Goal: Information Seeking & Learning: Find specific fact

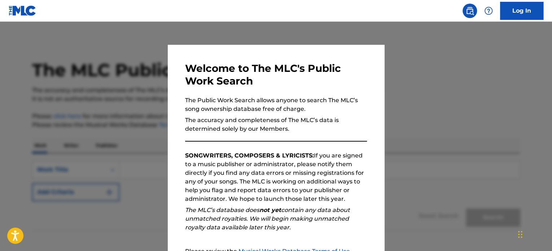
scroll to position [79, 0]
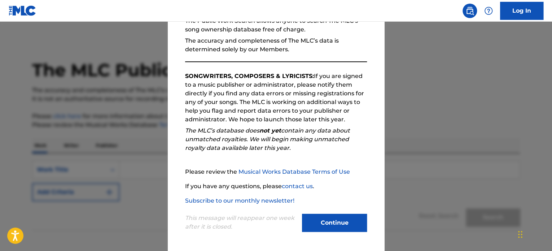
click at [341, 213] on div "This message will reappear one week after it is closed. Continue" at bounding box center [276, 219] width 182 height 28
click at [340, 228] on button "Continue" at bounding box center [334, 223] width 65 height 18
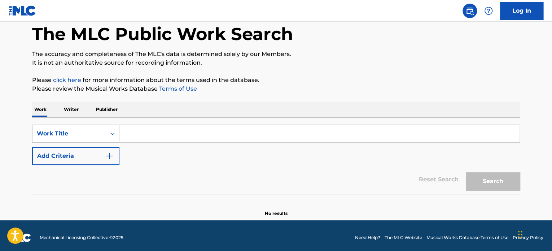
scroll to position [40, 0]
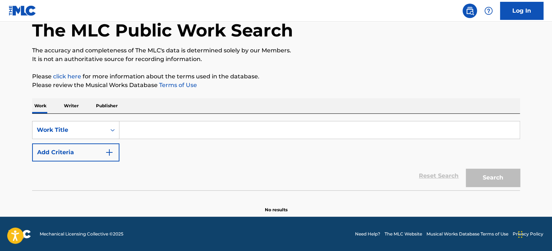
click at [146, 134] on input "Search Form" at bounding box center [319, 129] width 400 height 17
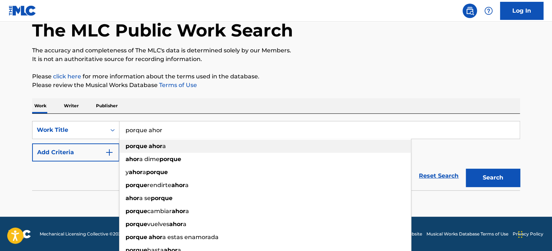
type input "porque ahor"
click at [154, 145] on strong "ahor" at bounding box center [156, 145] width 14 height 7
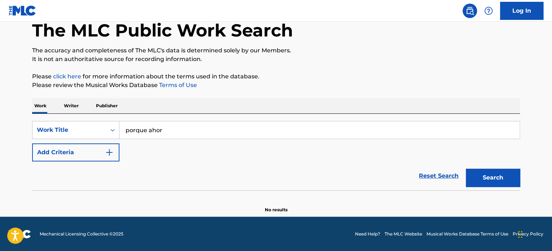
click at [497, 173] on button "Search" at bounding box center [493, 177] width 54 height 18
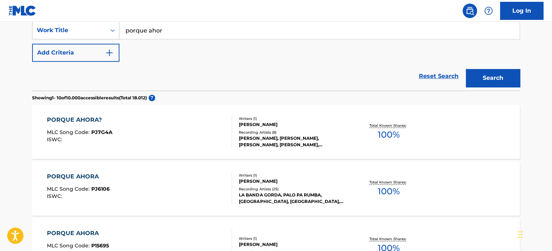
scroll to position [148, 0]
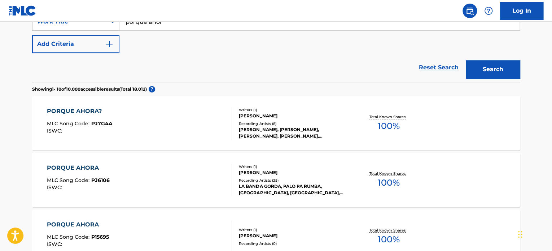
click at [314, 188] on div "LA BANDA GORDA, PALO PA RUMBA, [GEOGRAPHIC_DATA], [GEOGRAPHIC_DATA], PALO PA RU…" at bounding box center [293, 189] width 109 height 13
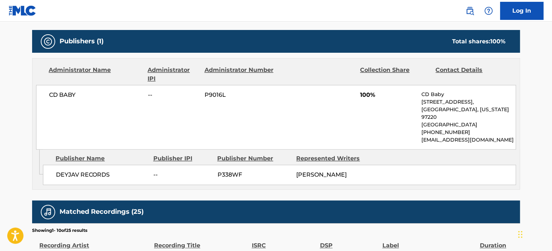
scroll to position [306, 0]
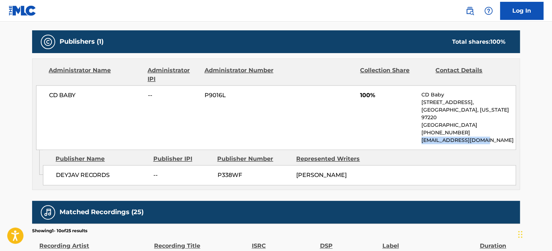
drag, startPoint x: 488, startPoint y: 140, endPoint x: 413, endPoint y: 148, distance: 75.5
click at [413, 148] on div "CD BABY -- P9016L 100% CD Baby [STREET_ADDRESS][US_STATE] [PHONE_NUMBER] [EMAIL…" at bounding box center [276, 117] width 480 height 65
copy p "[EMAIL_ADDRESS][DOMAIN_NAME]"
click at [213, 93] on span "P9016L" at bounding box center [240, 95] width 70 height 9
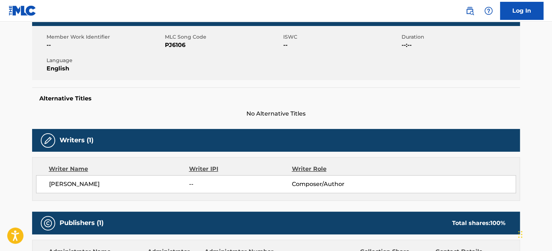
scroll to position [126, 0]
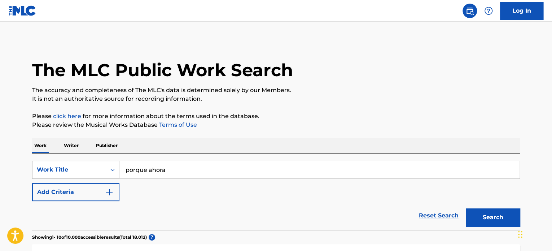
click at [104, 192] on button "Add Criteria" at bounding box center [75, 192] width 87 height 18
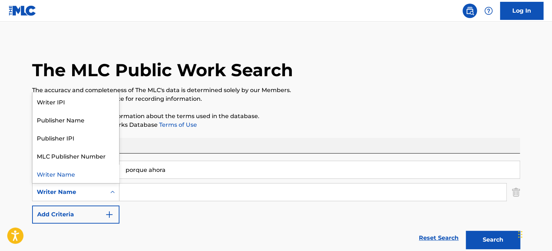
click at [113, 193] on icon "Search Form" at bounding box center [112, 191] width 7 height 7
click at [97, 104] on div "Writer IPI" at bounding box center [75, 101] width 87 height 18
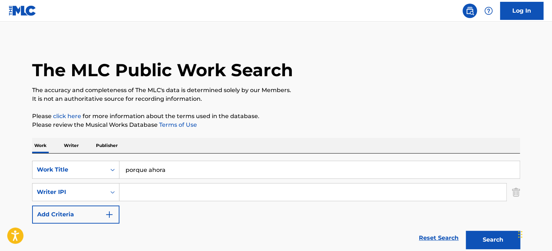
click at [149, 188] on input "Search Form" at bounding box center [312, 191] width 387 height 17
click at [113, 192] on icon "Search Form" at bounding box center [112, 192] width 4 height 3
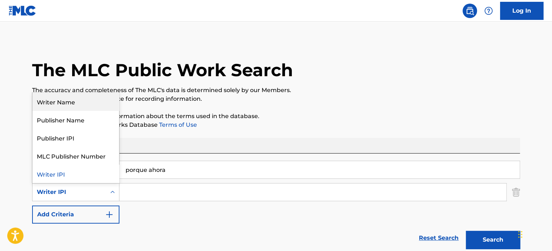
click at [81, 103] on div "Writer Name" at bounding box center [75, 101] width 87 height 18
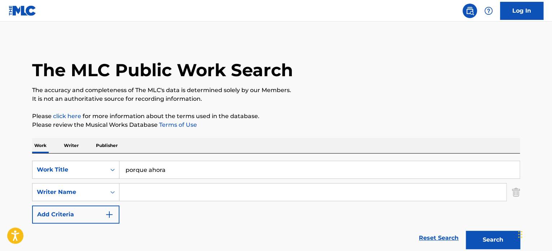
click at [139, 193] on input "Search Form" at bounding box center [312, 191] width 387 height 17
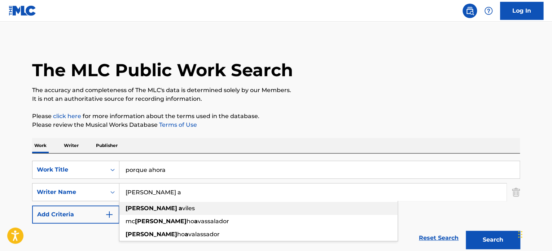
click at [182, 207] on span "viles" at bounding box center [188, 208] width 13 height 7
type input "[PERSON_NAME]"
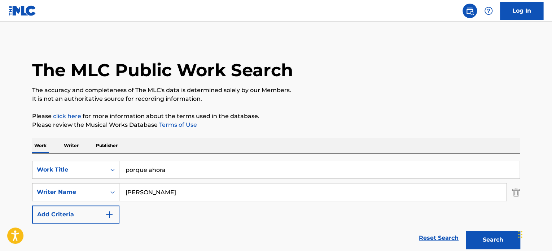
drag, startPoint x: 176, startPoint y: 171, endPoint x: 59, endPoint y: 198, distance: 119.5
click at [59, 198] on div "SearchWithCriteria06720004-b020-4043-bf53-be973be99f74 Work Title porque ahora …" at bounding box center [276, 192] width 488 height 63
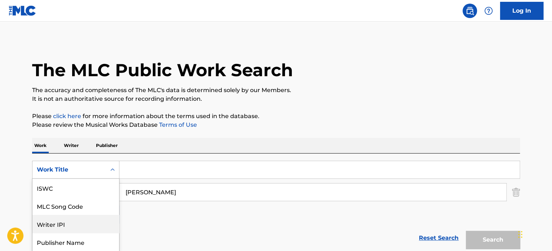
click at [97, 174] on div "7 results available. Use Up and Down to choose options, press Enter to select t…" at bounding box center [75, 170] width 87 height 18
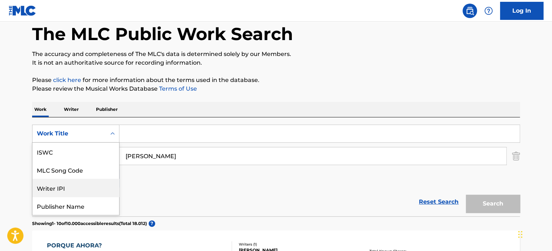
scroll to position [18, 0]
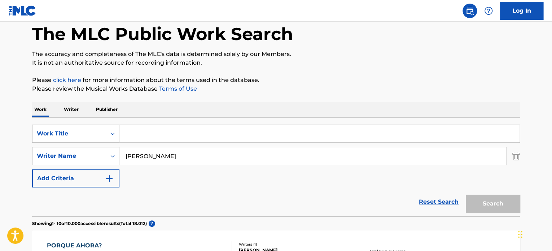
click at [169, 170] on div "SearchWithCriteria06720004-b020-4043-bf53-be973be99f74 Work Title SearchWithCri…" at bounding box center [276, 155] width 488 height 63
click at [136, 135] on input "Search Form" at bounding box center [319, 133] width 400 height 17
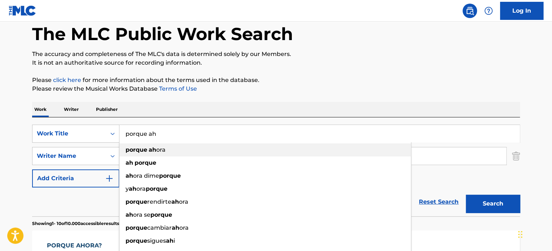
click at [155, 146] on strong "ah" at bounding box center [153, 149] width 8 height 7
type input "porque ahora"
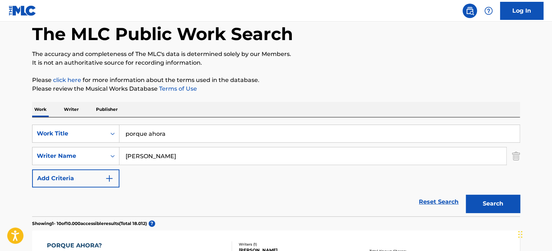
click at [498, 196] on button "Search" at bounding box center [493, 203] width 54 height 18
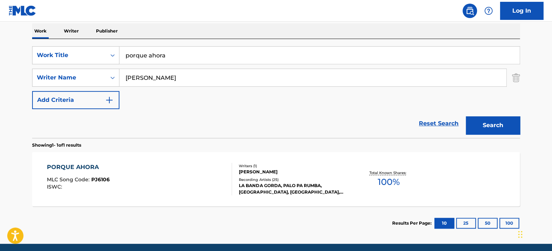
scroll to position [141, 0]
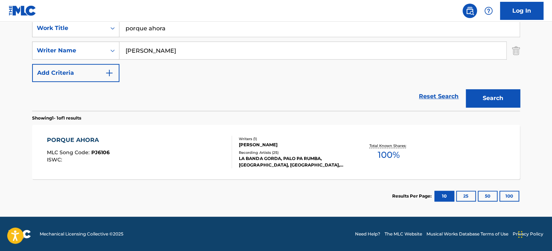
click at [67, 144] on div "PORQUE AHORA MLC Song Code : PJ6106 ISWC :" at bounding box center [78, 152] width 63 height 32
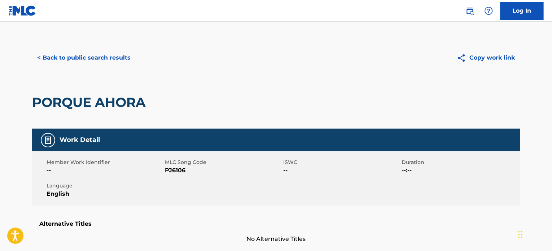
click at [68, 58] on button "< Back to public search results" at bounding box center [84, 58] width 104 height 18
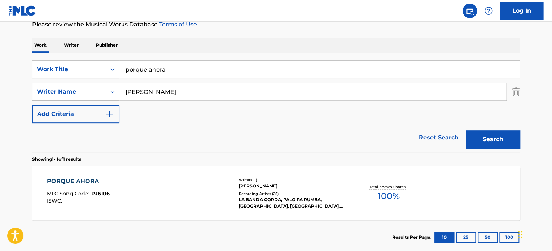
drag, startPoint x: 162, startPoint y: 93, endPoint x: 105, endPoint y: 91, distance: 57.8
click at [105, 91] on div "SearchWithCriteria9561af3b-faba-4c85-ac7b-b19d4acd819b Writer Name [PERSON_NAME]" at bounding box center [276, 92] width 488 height 18
paste input "[PERSON_NAME]"
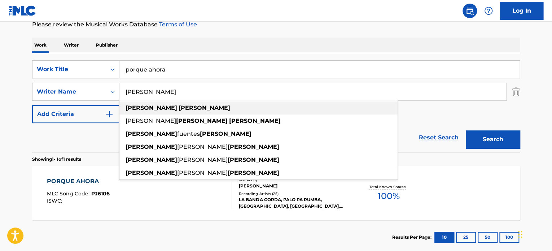
click at [173, 105] on div "[PERSON_NAME]" at bounding box center [258, 107] width 278 height 13
type input "[PERSON_NAME]"
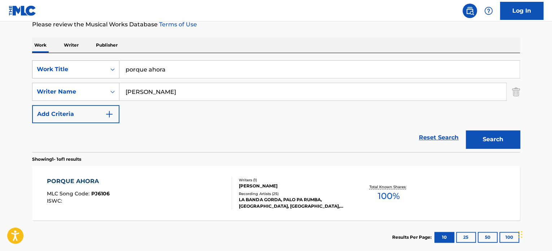
drag, startPoint x: 153, startPoint y: 67, endPoint x: 98, endPoint y: 70, distance: 55.6
click at [98, 70] on div "SearchWithCriteria06720004-b020-4043-bf53-be973be99f74 Work Title porque ahora" at bounding box center [276, 69] width 488 height 18
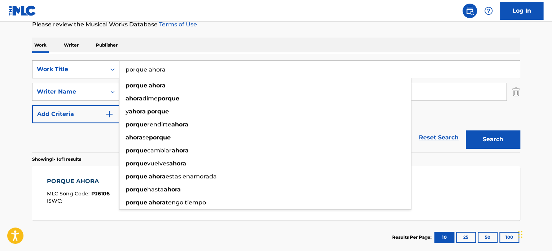
drag, startPoint x: 186, startPoint y: 63, endPoint x: 85, endPoint y: 75, distance: 101.4
click at [85, 75] on div "SearchWithCriteria06720004-b020-4043-bf53-be973be99f74 Work Title porque ahora …" at bounding box center [276, 69] width 488 height 18
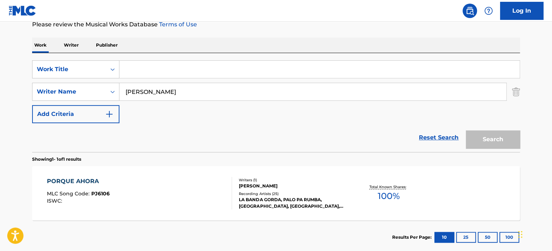
click at [501, 144] on div "Search" at bounding box center [491, 137] width 58 height 29
click at [132, 64] on input "Search Form" at bounding box center [319, 69] width 400 height 17
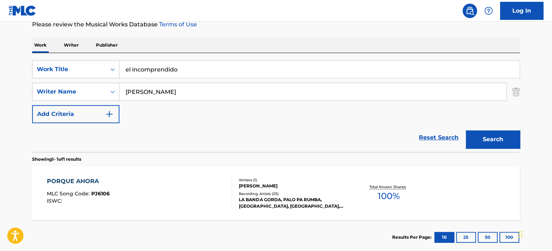
type input "el incomprendido"
click at [515, 139] on button "Search" at bounding box center [493, 139] width 54 height 18
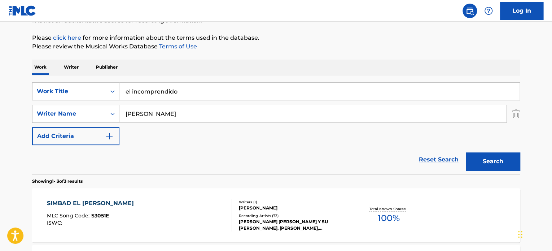
scroll to position [74, 0]
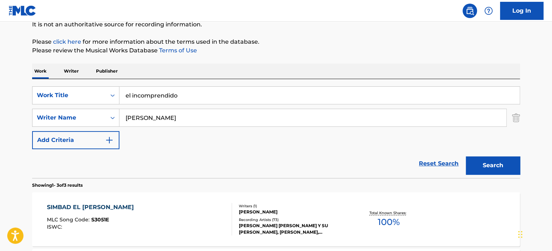
click at [146, 98] on input "el incomprendido" at bounding box center [319, 95] width 400 height 17
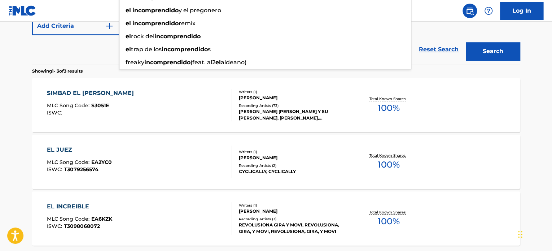
scroll to position [219, 0]
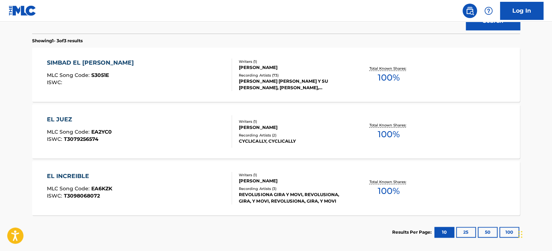
click at [269, 64] on div "[PERSON_NAME]" at bounding box center [293, 67] width 109 height 6
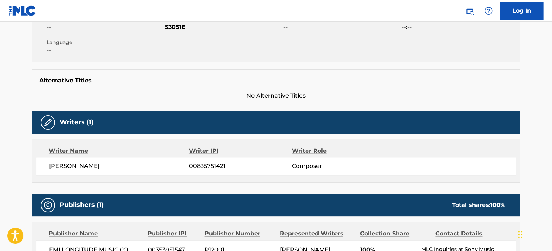
scroll to position [144, 0]
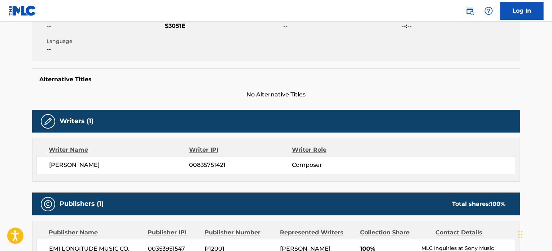
click at [62, 166] on span "[PERSON_NAME]" at bounding box center [119, 165] width 140 height 9
click at [184, 161] on span "[PERSON_NAME]" at bounding box center [119, 165] width 140 height 9
drag, startPoint x: 233, startPoint y: 166, endPoint x: 173, endPoint y: 167, distance: 60.6
click at [173, 167] on div "[PERSON_NAME] 00835751421 Composer" at bounding box center [282, 165] width 466 height 9
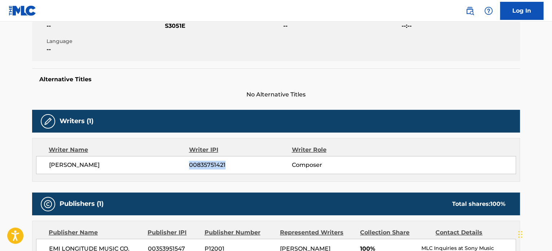
copy div "00835751421"
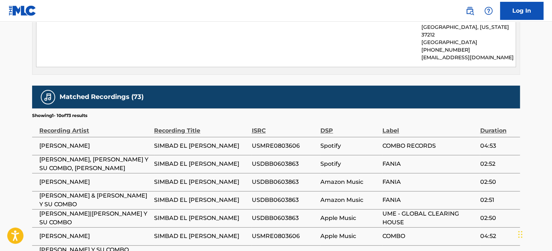
scroll to position [337, 0]
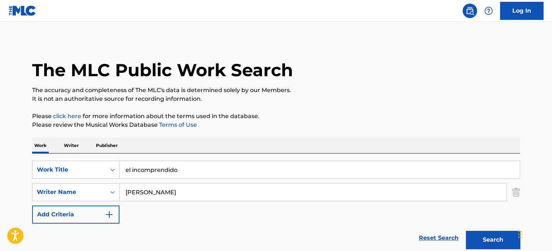
click at [79, 146] on p "Writer" at bounding box center [71, 145] width 19 height 15
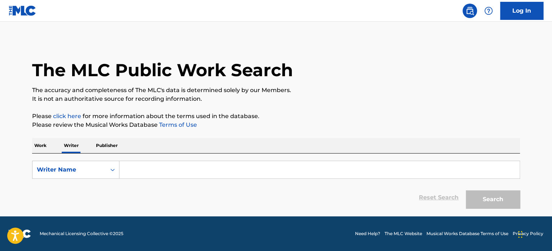
click at [158, 165] on input "Search Form" at bounding box center [319, 169] width 400 height 17
paste input "00835751421"
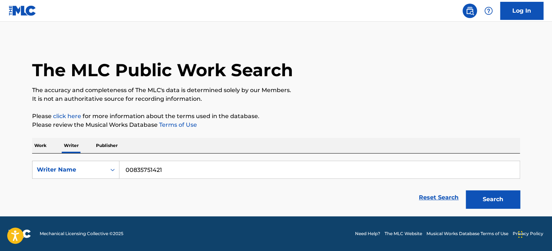
click at [495, 197] on button "Search" at bounding box center [493, 199] width 54 height 18
drag, startPoint x: 182, startPoint y: 171, endPoint x: 51, endPoint y: 166, distance: 130.7
click at [51, 166] on div "SearchWithCriteriae4b33cd8-e701-4810-9834-e50b84d658ce Writer Name 00835751421" at bounding box center [276, 170] width 488 height 18
type input "[PERSON_NAME]"
click at [486, 206] on button "Search" at bounding box center [493, 199] width 54 height 18
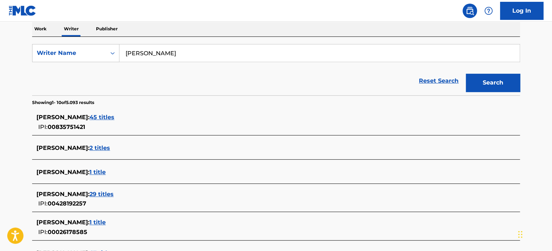
scroll to position [117, 0]
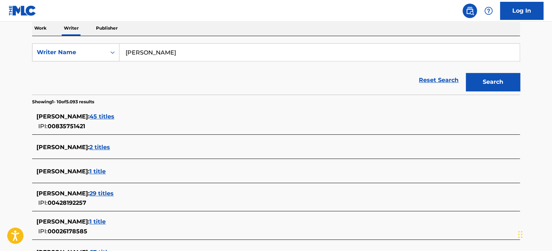
click at [107, 118] on span "45 titles" at bounding box center [101, 116] width 25 height 7
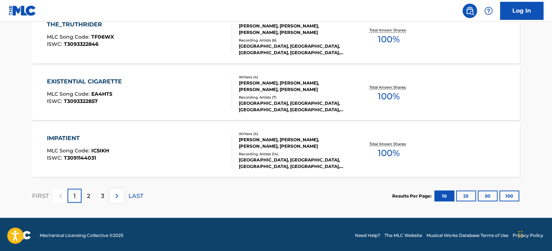
scroll to position [632, 0]
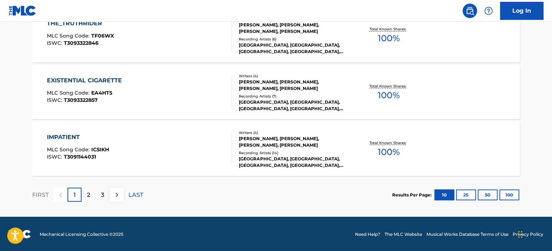
click at [93, 191] on div "2" at bounding box center [89, 194] width 14 height 14
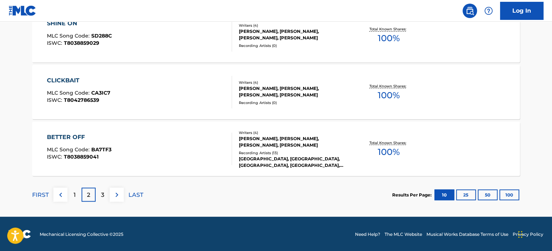
click at [105, 190] on div "3" at bounding box center [103, 194] width 14 height 14
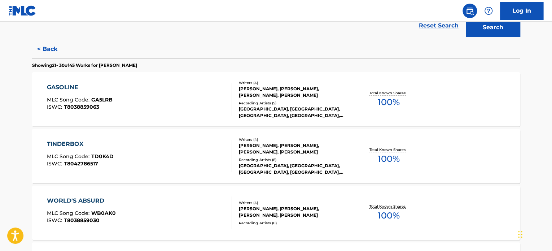
scroll to position [0, 0]
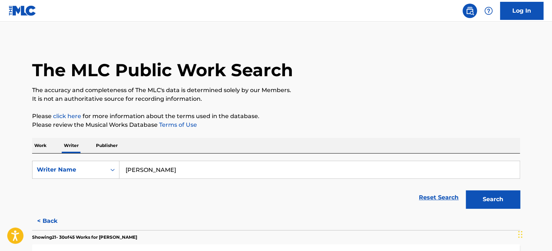
click at [53, 147] on div "Work Writer Publisher" at bounding box center [276, 145] width 488 height 15
click at [39, 148] on p "Work" at bounding box center [40, 145] width 17 height 15
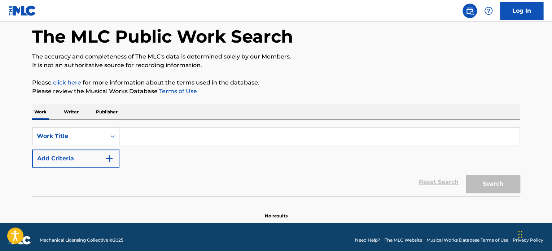
scroll to position [40, 0]
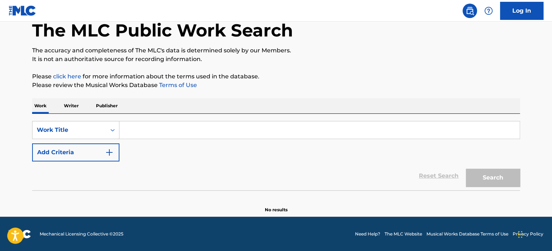
click at [137, 131] on input "Search Form" at bounding box center [319, 129] width 400 height 17
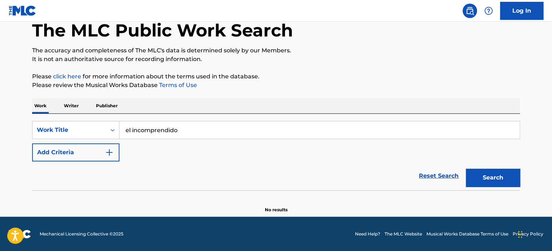
type input "el incomprendido"
click at [482, 174] on button "Search" at bounding box center [493, 177] width 54 height 18
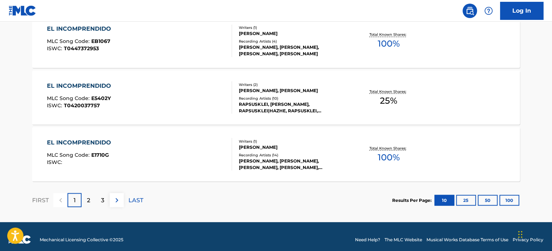
scroll to position [632, 0]
